Goal: Transaction & Acquisition: Purchase product/service

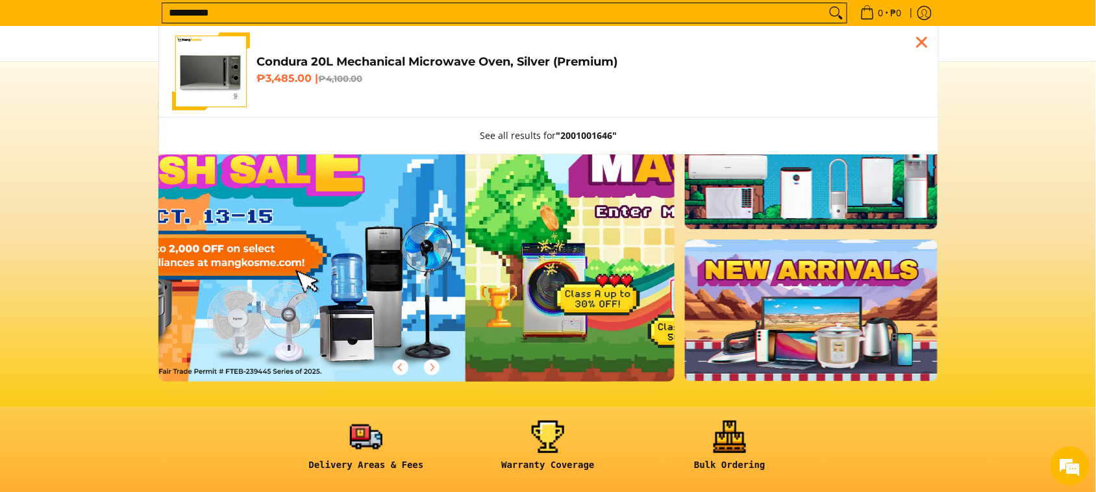
type input "**********"
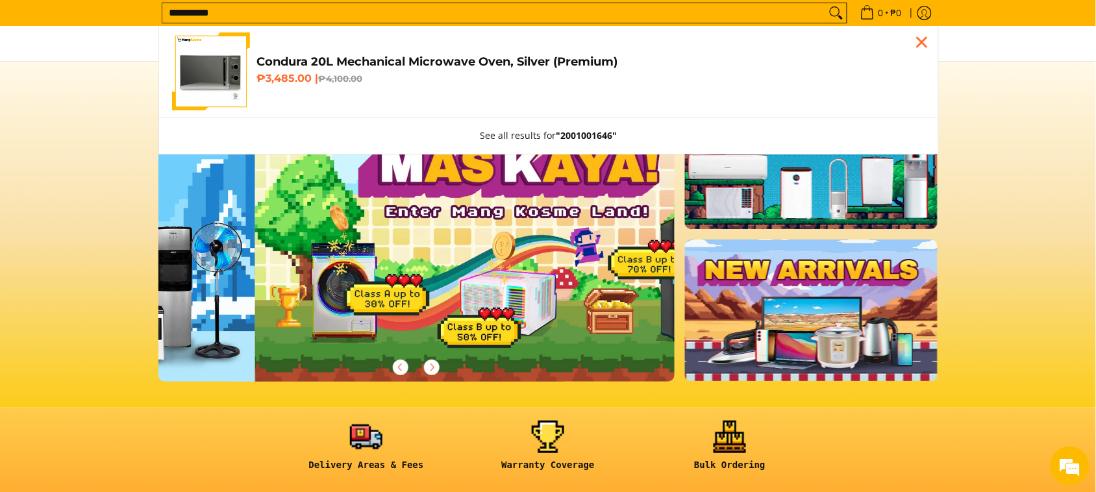
click at [254, 101] on link "Condura 20L Mechanical Microwave Oven, Silver (Premium) ₱3,485.00 | ₱4,100.00" at bounding box center [548, 71] width 753 height 78
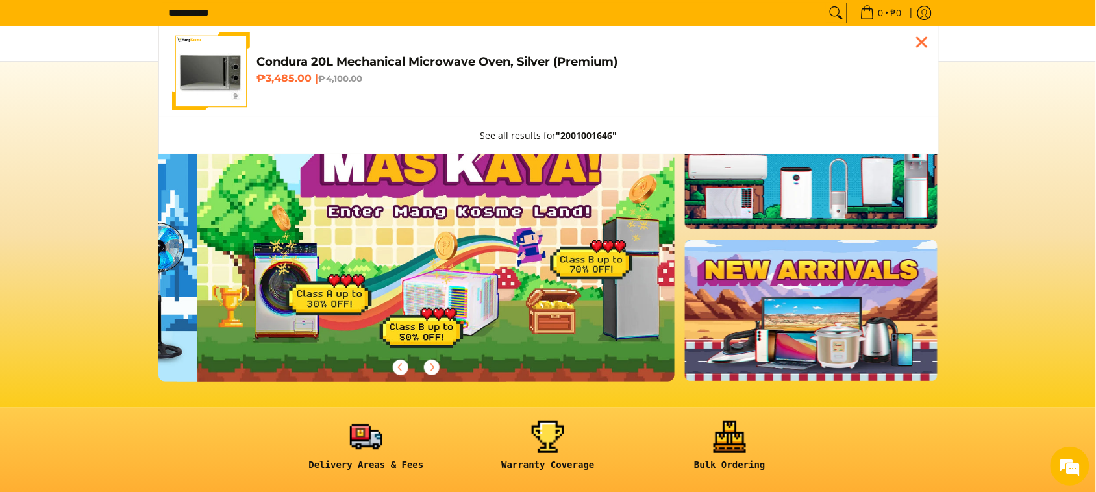
scroll to position [0, 516]
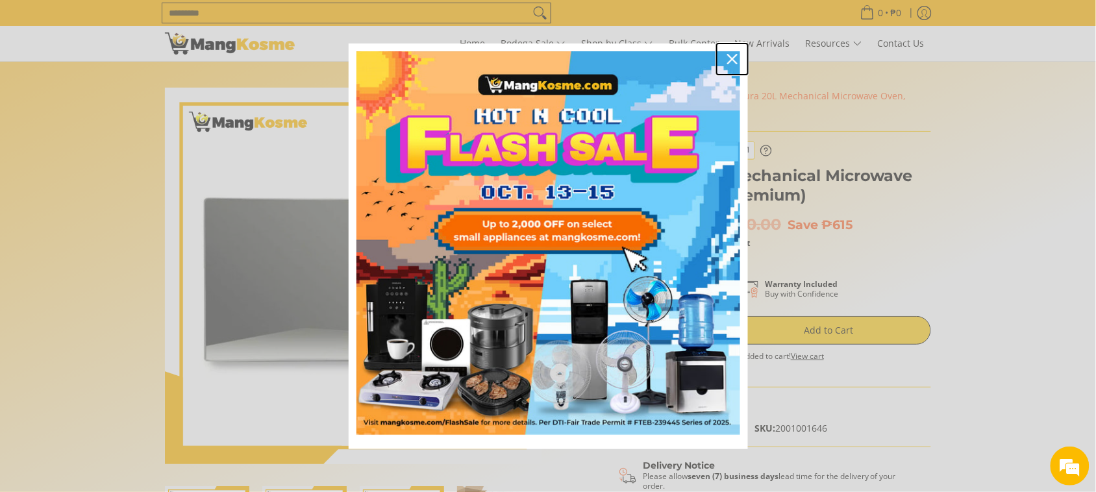
click at [731, 56] on icon "close icon" at bounding box center [732, 59] width 10 height 10
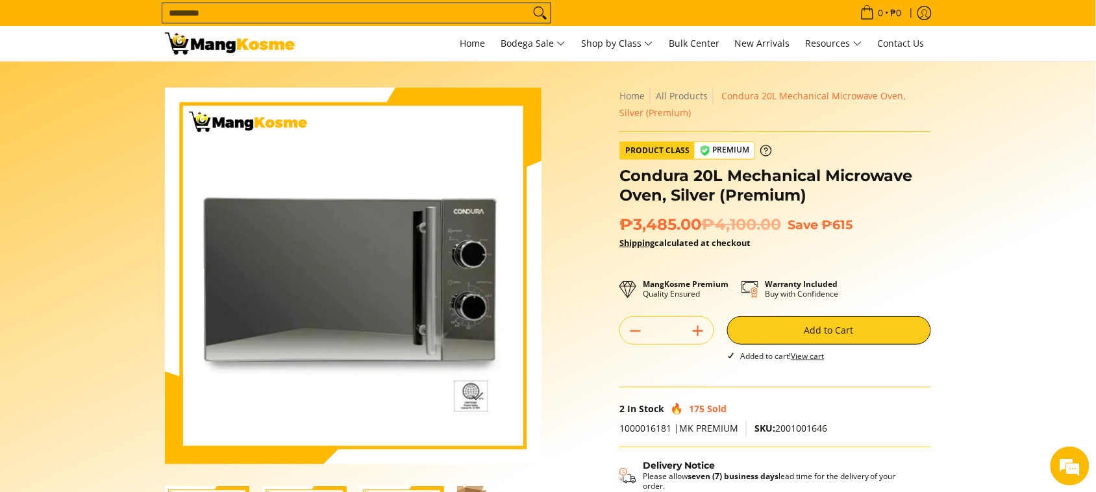
click at [948, 103] on section "Skip to Main Content Enable zoom Disable zoom Enable zoom Disable zoom Enable z…" at bounding box center [548, 358] width 1096 height 593
click at [267, 14] on input "Search..." at bounding box center [345, 12] width 367 height 19
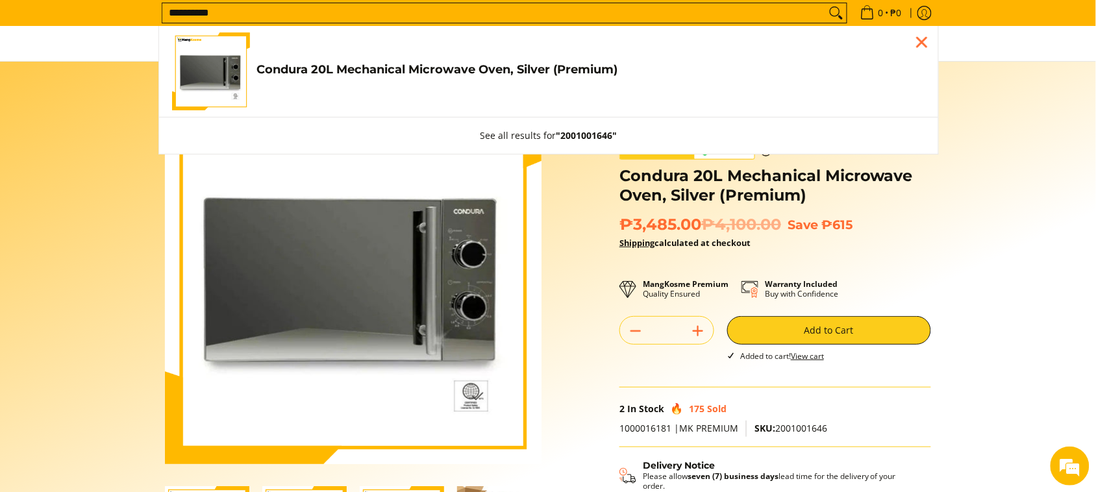
type input "**********"
click at [328, 63] on h4 "Condura 20L Mechanical Microwave Oven, Silver (Premium)" at bounding box center [590, 69] width 669 height 15
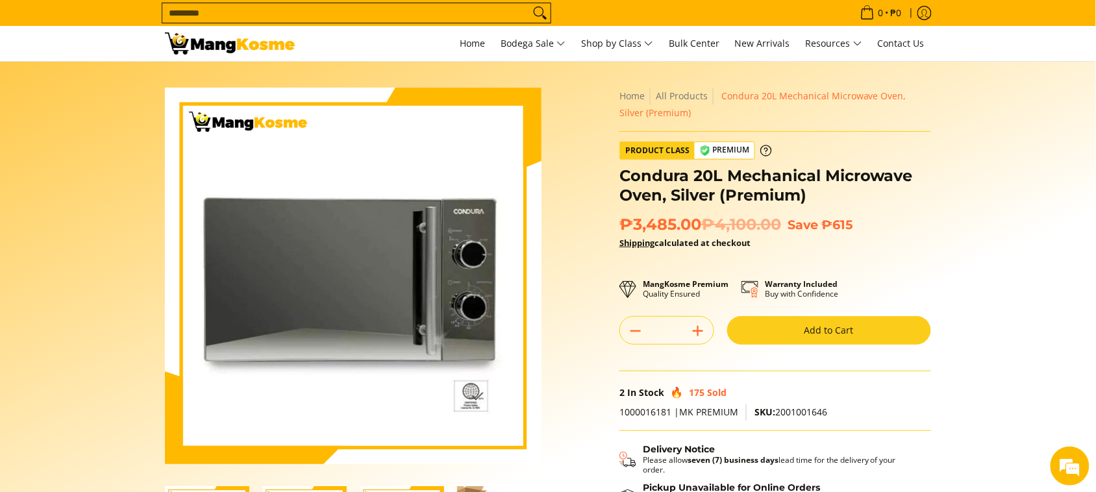
click at [809, 336] on button "Add to Cart" at bounding box center [829, 330] width 204 height 29
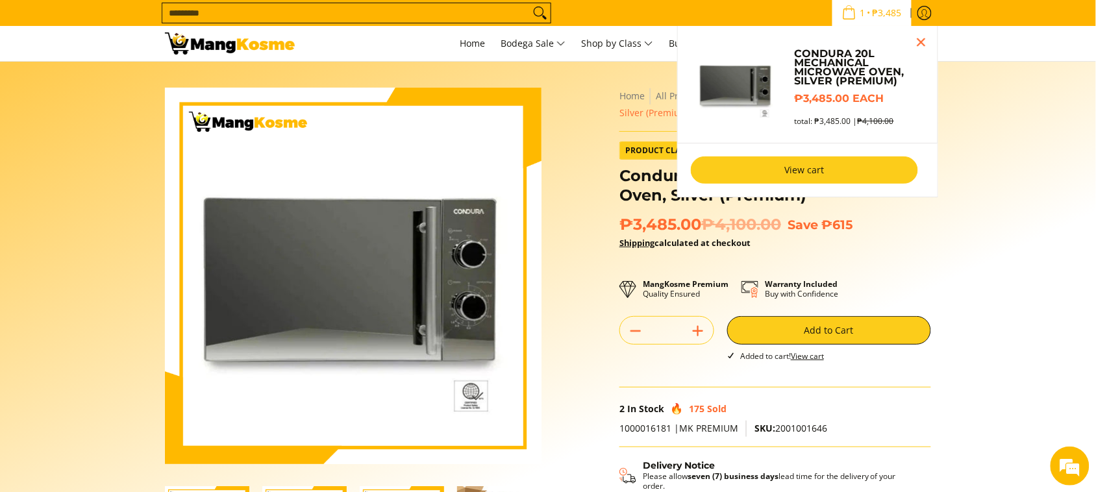
click at [754, 174] on link "View cart" at bounding box center [804, 169] width 227 height 27
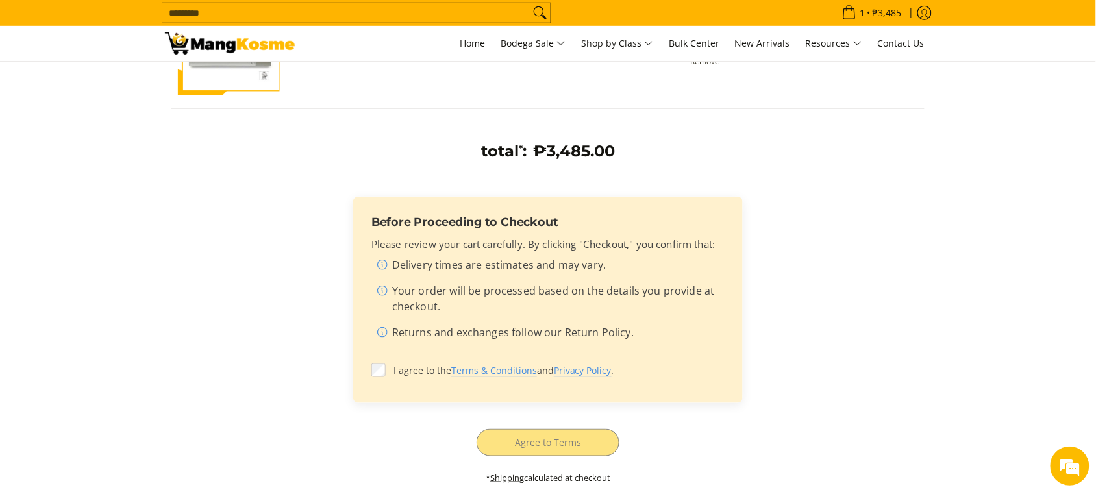
scroll to position [243, 0]
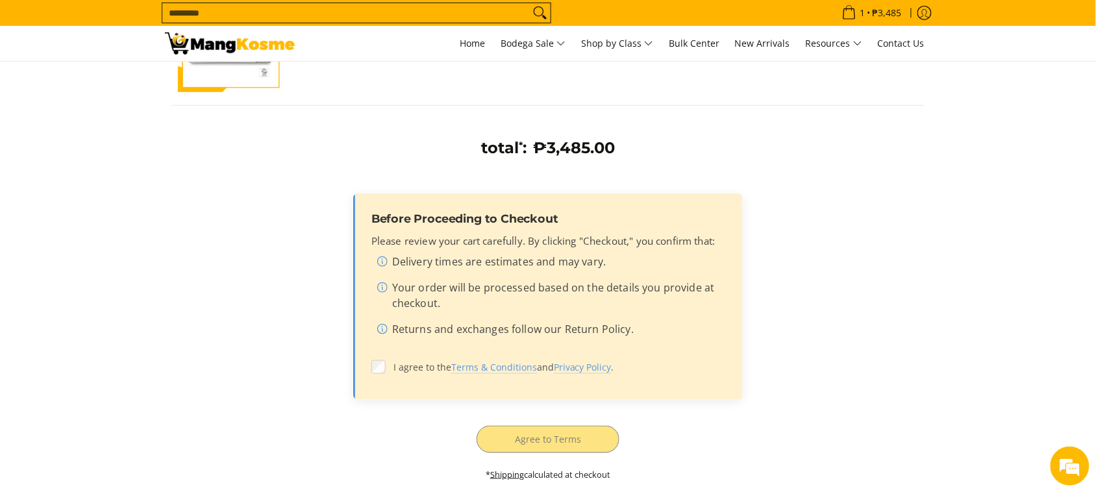
click at [387, 357] on label "I agree to the Terms & Conditions and Privacy Policy ." at bounding box center [547, 367] width 353 height 25
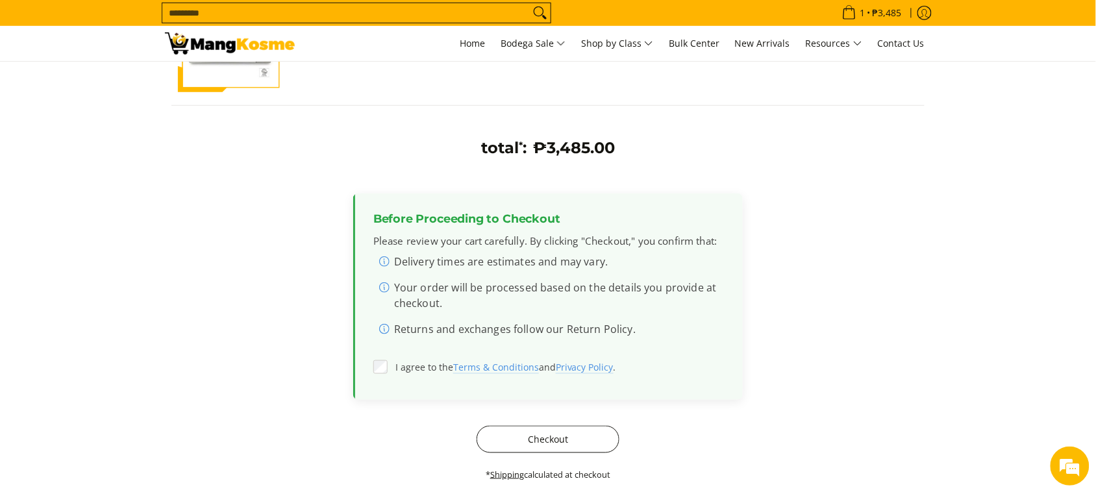
click at [520, 437] on button "Checkout" at bounding box center [548, 439] width 143 height 27
